Goal: Entertainment & Leisure: Consume media (video, audio)

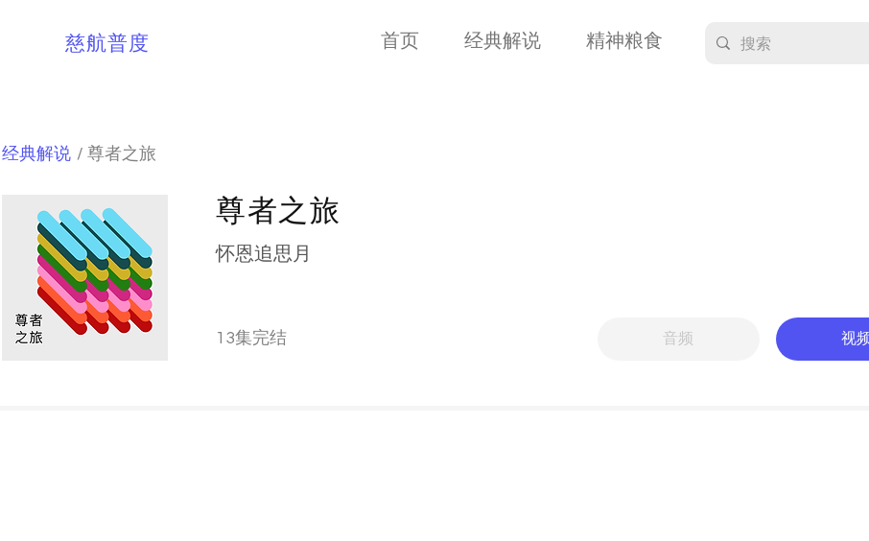
click at [860, 340] on span "视频" at bounding box center [857, 339] width 33 height 20
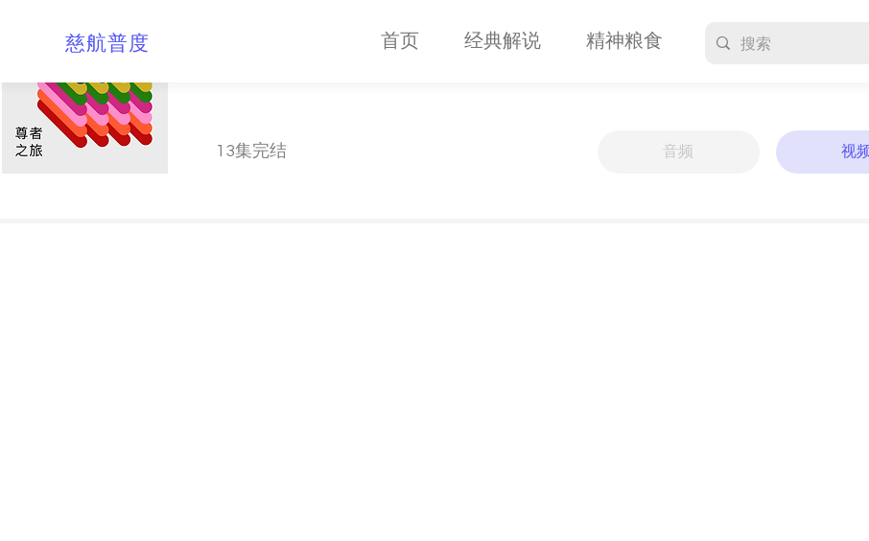
scroll to position [192, 0]
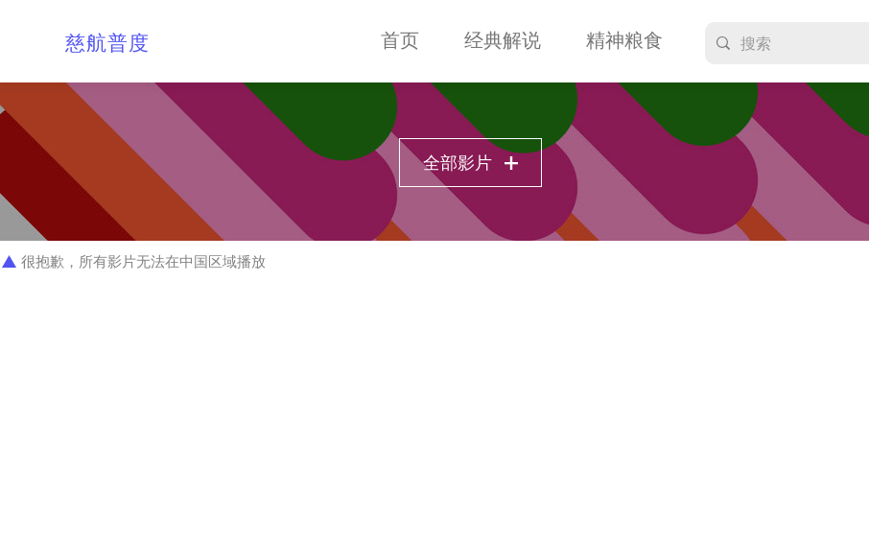
scroll to position [576, 0]
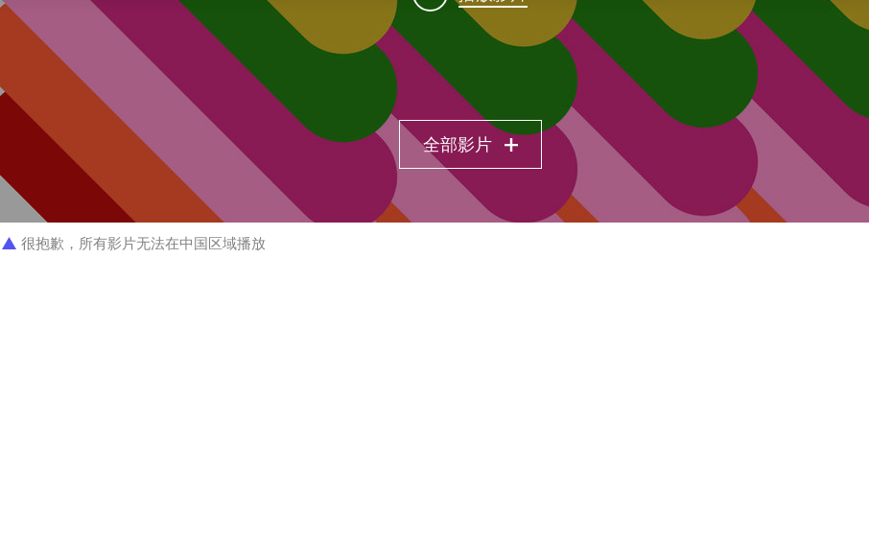
click at [196, 243] on span "很抱歉，所有影片无法在中国区域播放" at bounding box center [143, 244] width 245 height 14
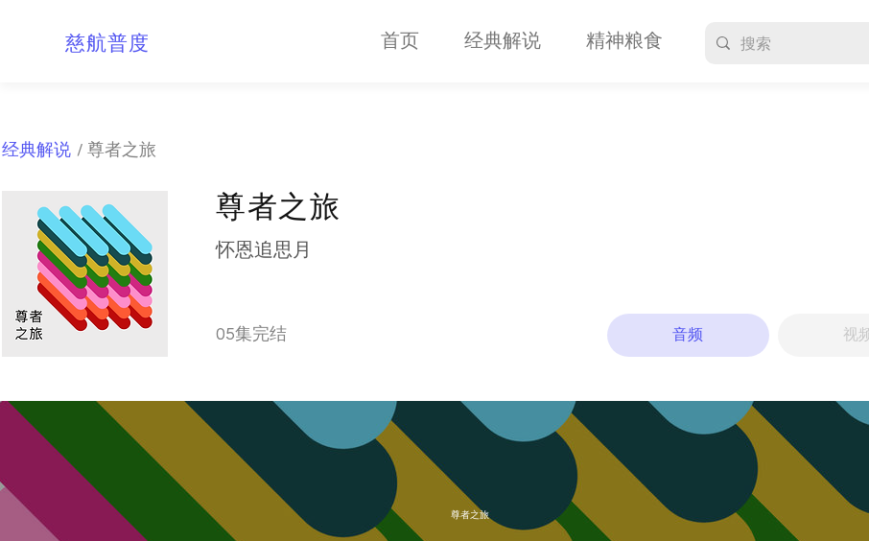
scroll to position [0, 0]
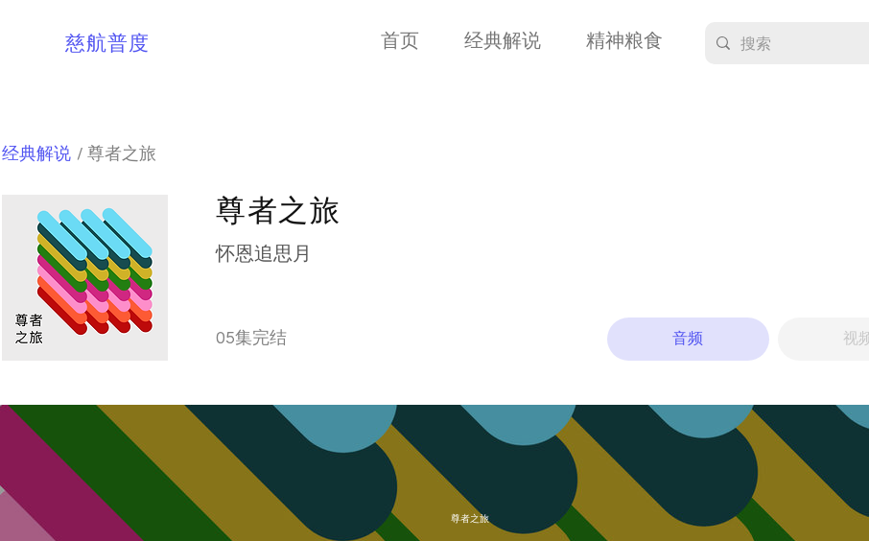
click at [831, 331] on span "视频" at bounding box center [859, 339] width 162 height 43
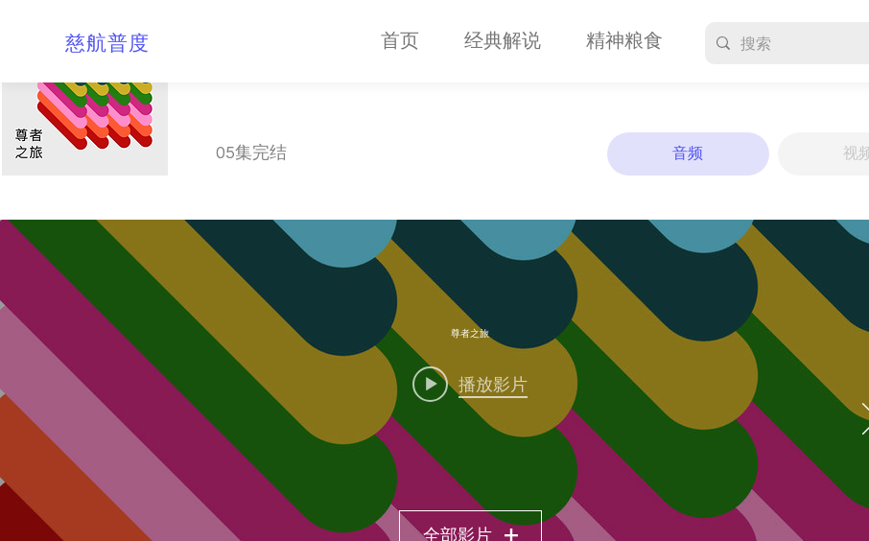
scroll to position [192, 0]
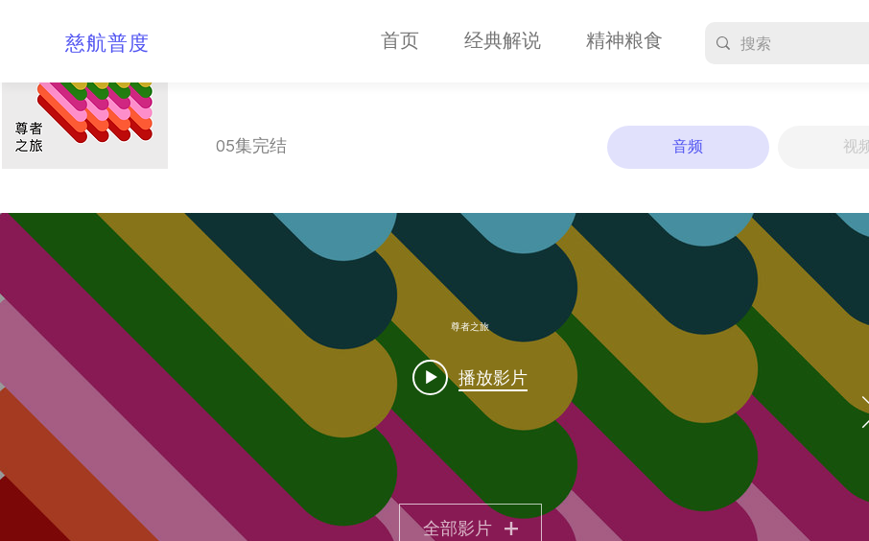
click at [492, 521] on button "全部影片" at bounding box center [470, 528] width 143 height 49
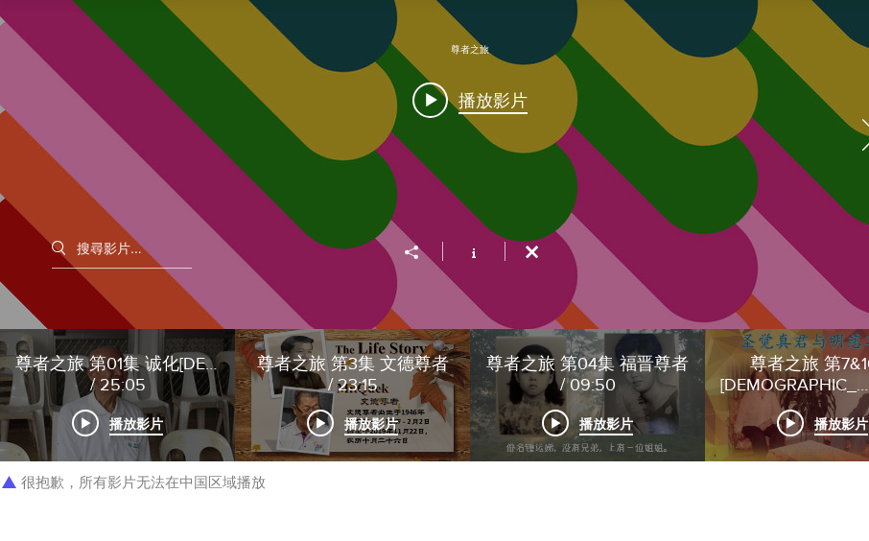
scroll to position [576, 0]
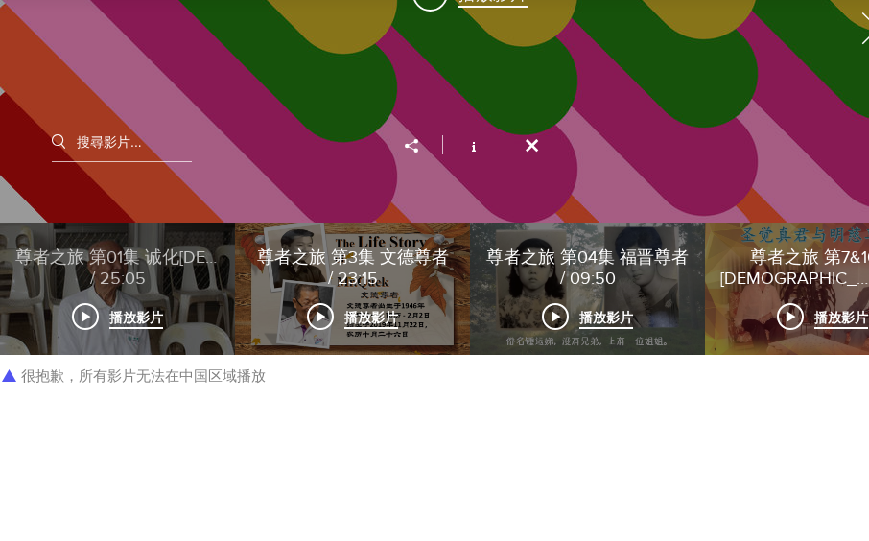
click at [135, 318] on span "播放影片" at bounding box center [136, 319] width 54 height 20
